Goal: Transaction & Acquisition: Obtain resource

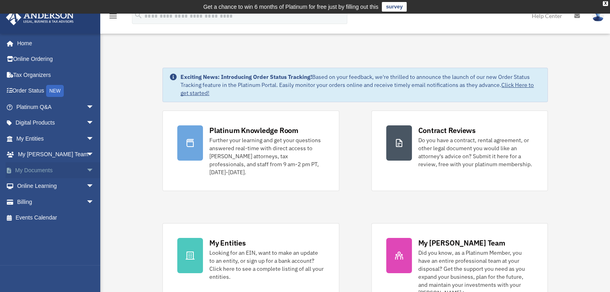
click at [86, 172] on span "arrow_drop_down" at bounding box center [94, 170] width 16 height 16
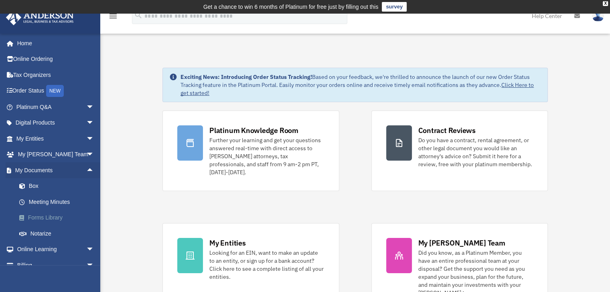
click at [48, 221] on link "Forms Library" at bounding box center [58, 218] width 95 height 16
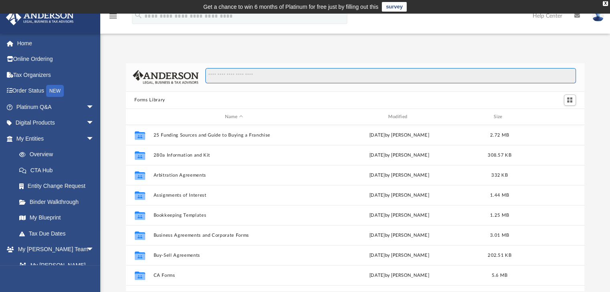
click at [273, 77] on input "Search files and folders" at bounding box center [390, 75] width 370 height 15
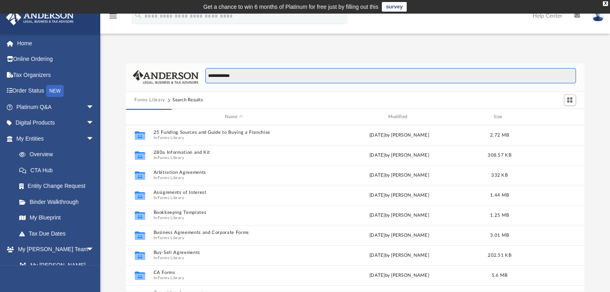
type input "**********"
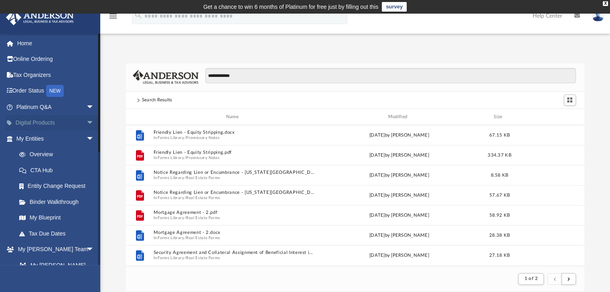
scroll to position [152, 452]
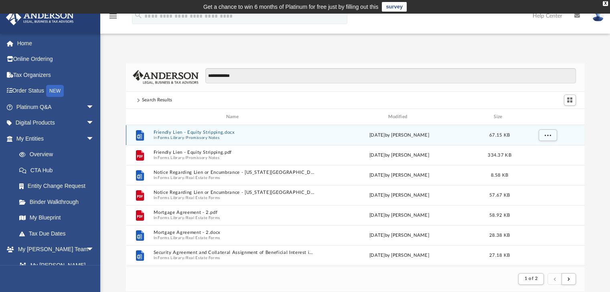
click at [229, 133] on button "Friendly Lien - Equity Stripping.docx" at bounding box center [234, 132] width 162 height 5
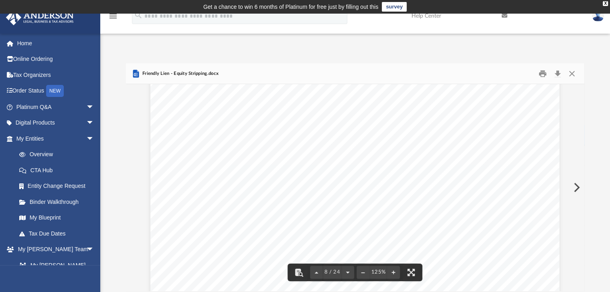
scroll to position [4211, 0]
